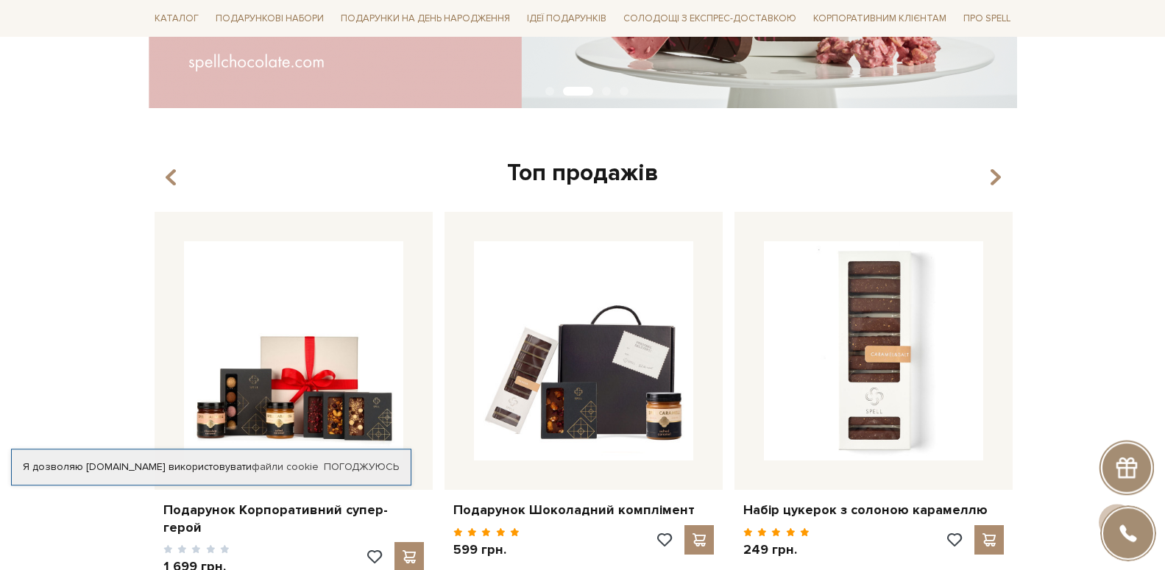
scroll to position [450, 0]
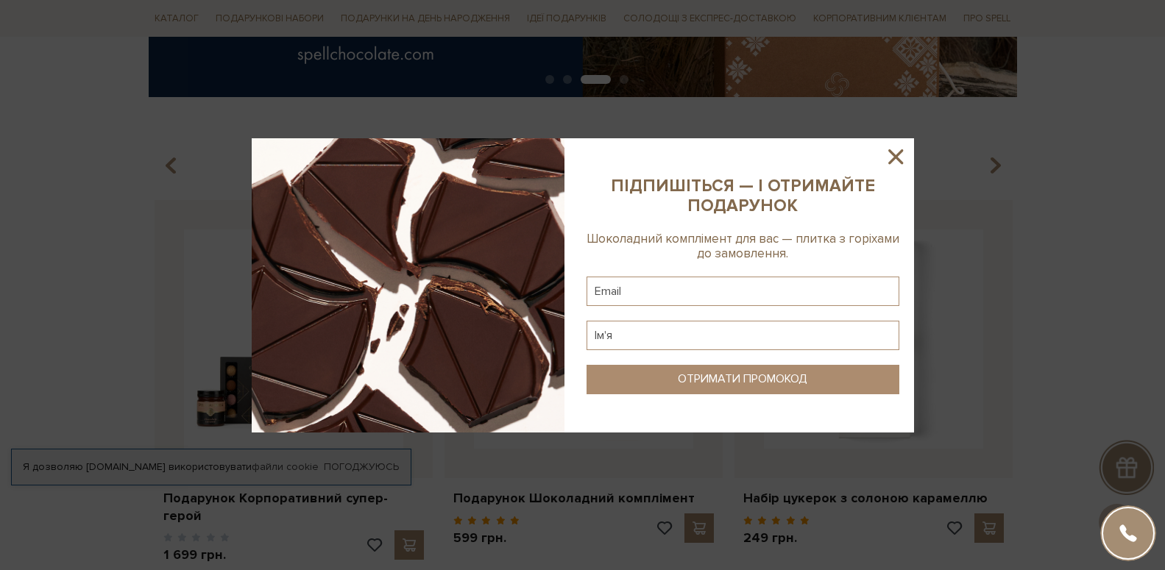
click at [899, 152] on icon at bounding box center [895, 156] width 25 height 25
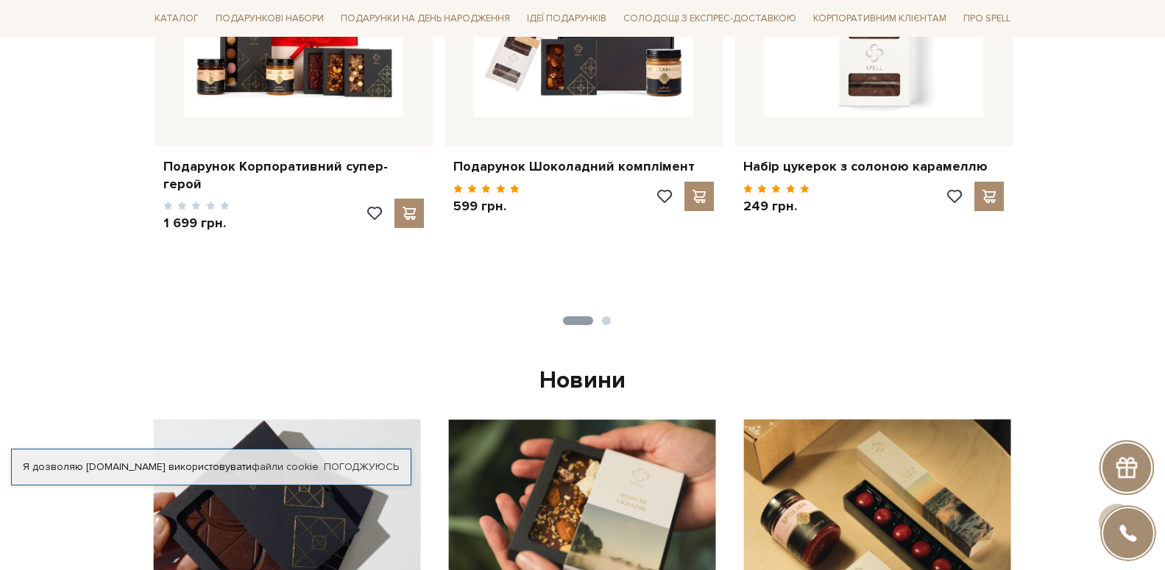
scroll to position [707, 0]
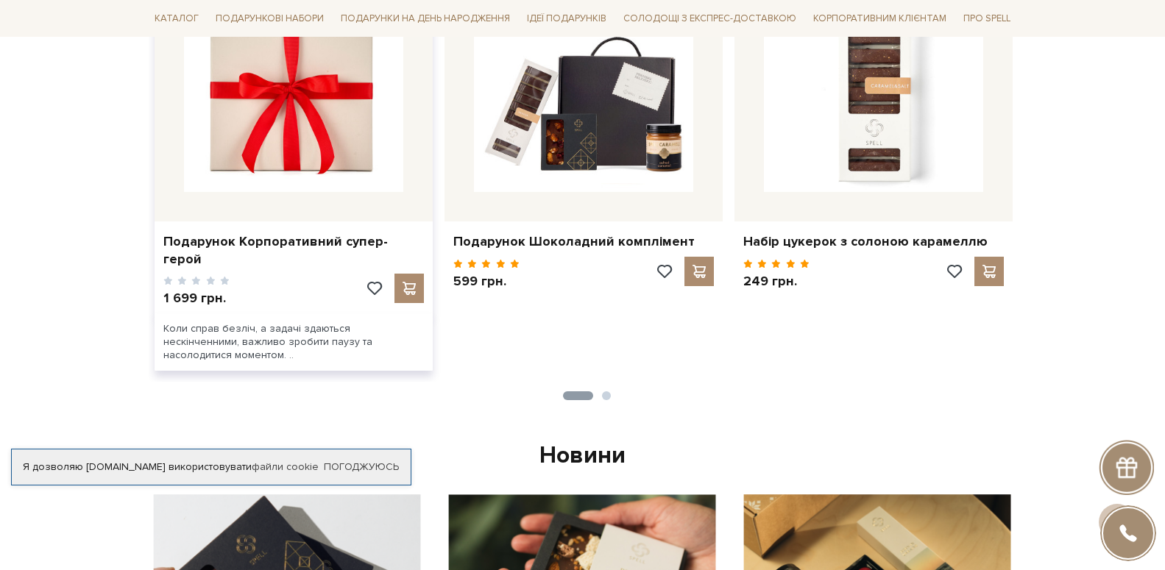
click at [288, 153] on img at bounding box center [293, 82] width 219 height 219
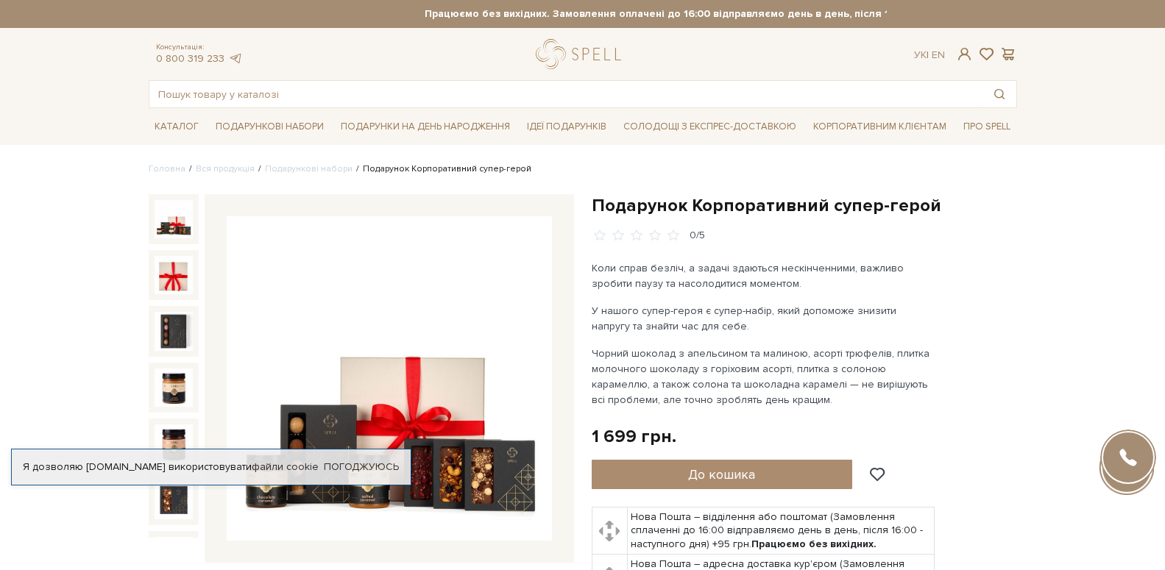
click at [163, 222] on img at bounding box center [174, 219] width 38 height 38
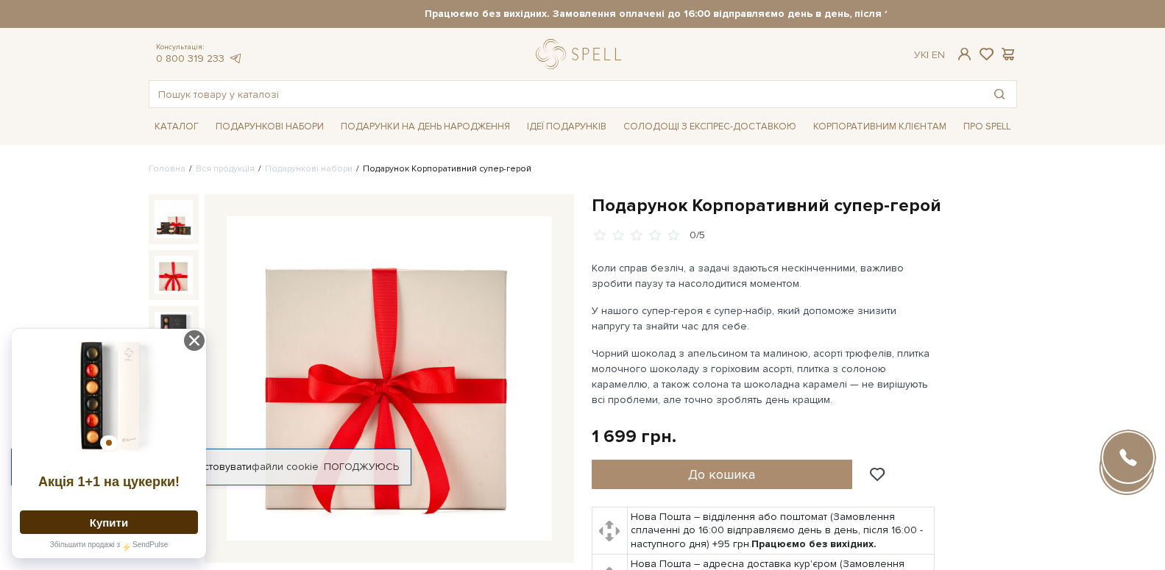
click at [164, 257] on img at bounding box center [174, 275] width 38 height 38
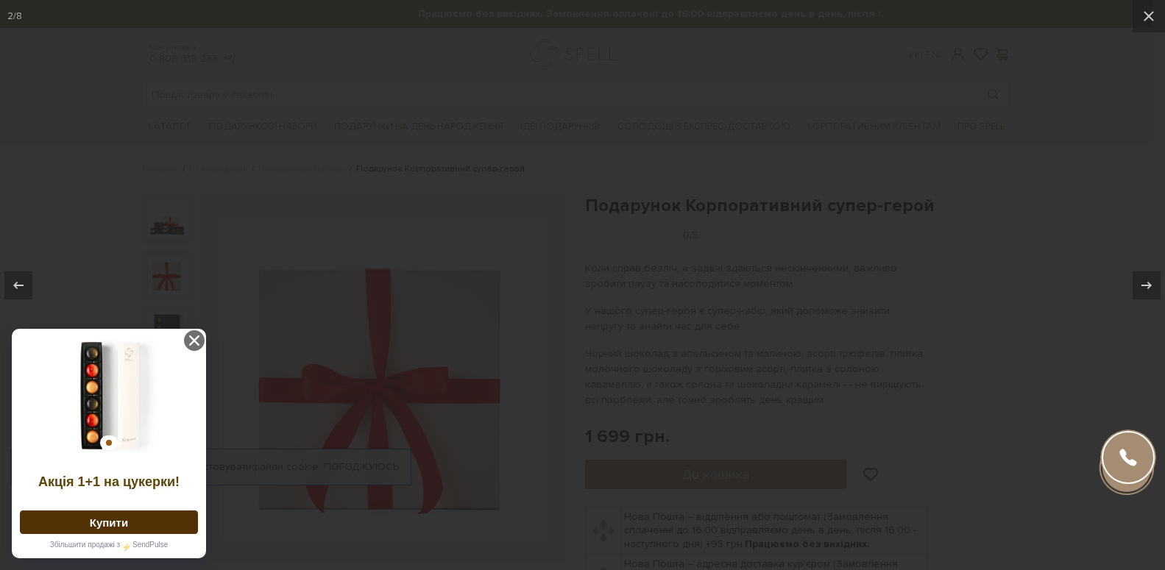
click at [164, 257] on div at bounding box center [582, 285] width 1165 height 570
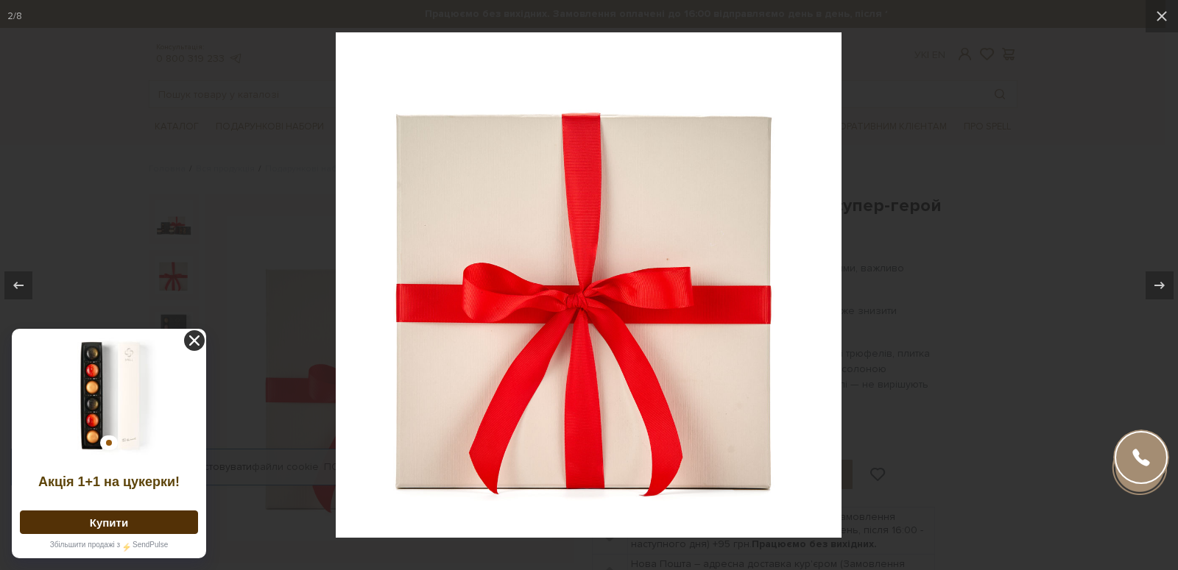
click at [193, 337] on icon at bounding box center [194, 340] width 21 height 21
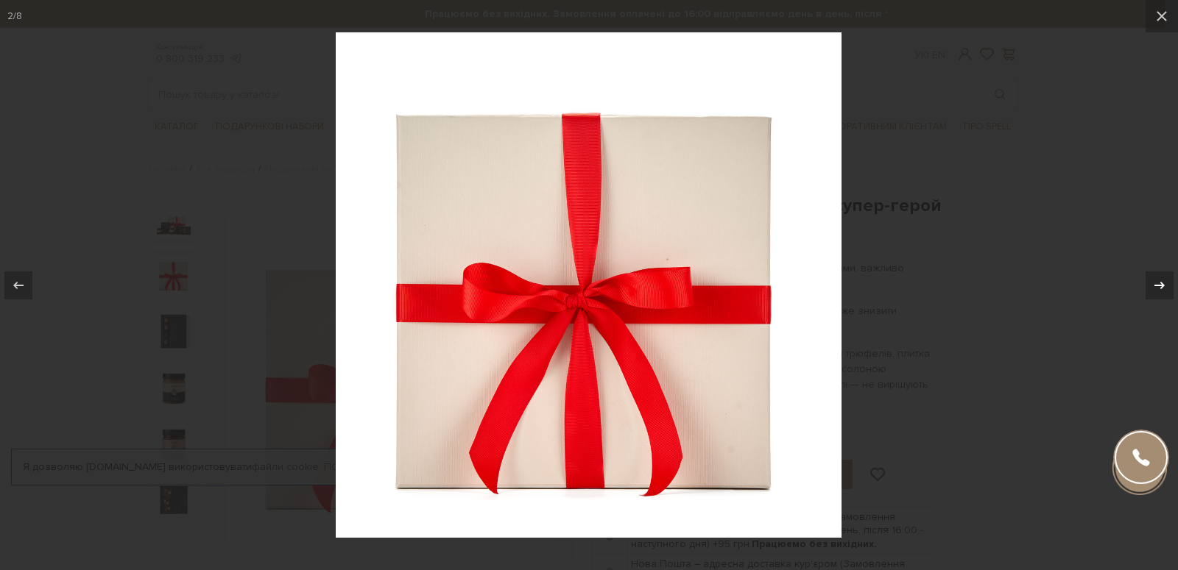
click at [1163, 279] on icon at bounding box center [1159, 286] width 18 height 18
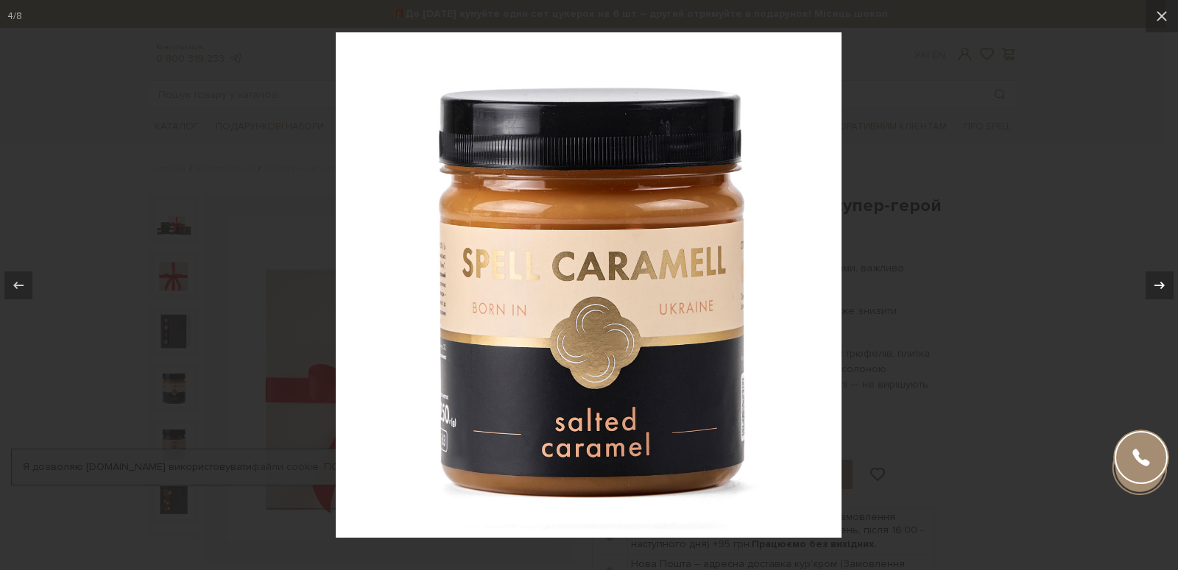
click at [1163, 279] on icon at bounding box center [1159, 286] width 18 height 18
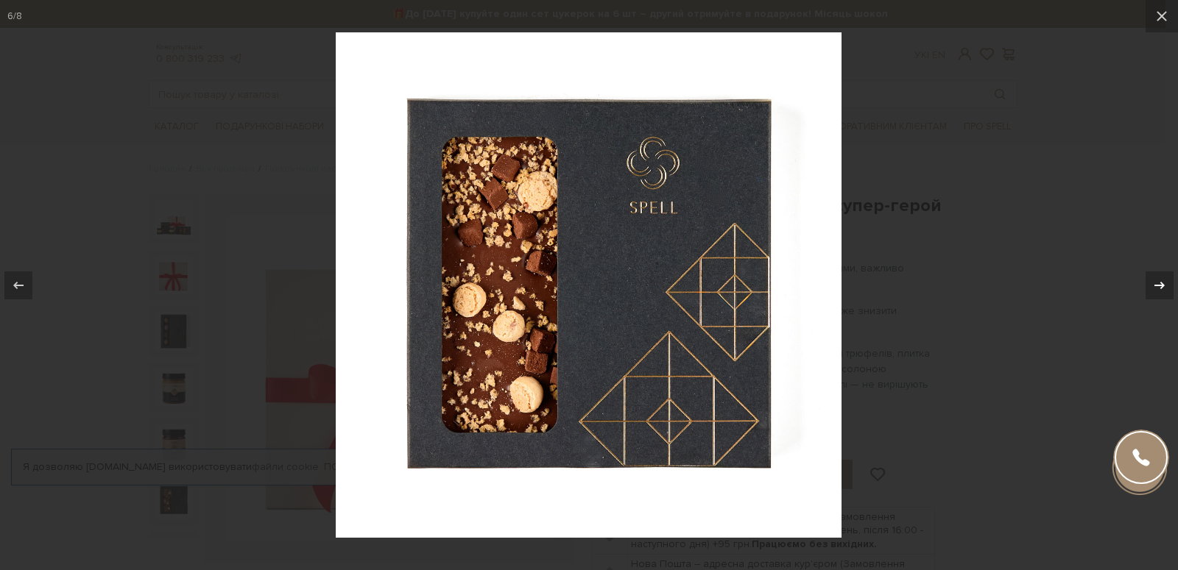
click at [1163, 279] on icon at bounding box center [1159, 286] width 18 height 18
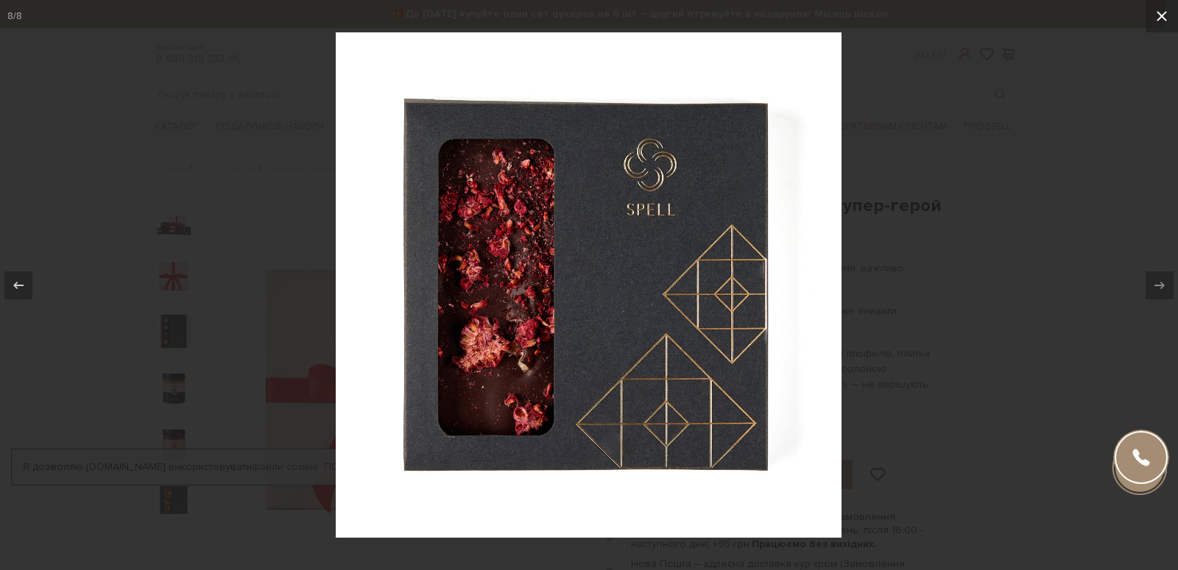
click at [1163, 16] on icon at bounding box center [1162, 16] width 18 height 18
